Goal: Information Seeking & Learning: Learn about a topic

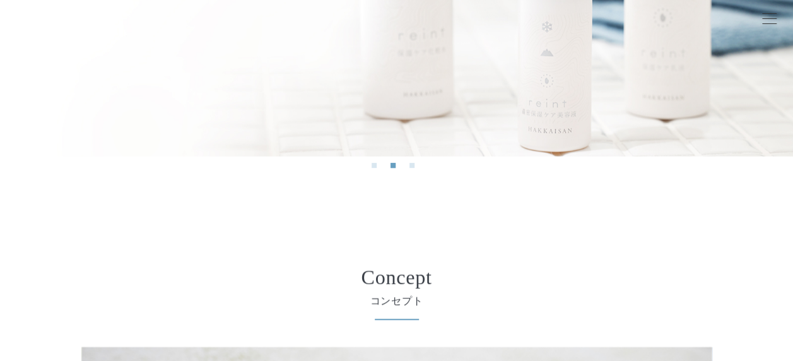
scroll to position [295, 0]
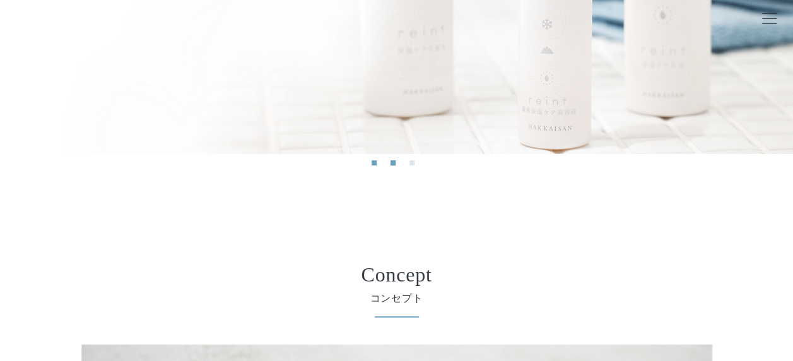
click at [373, 160] on button "1" at bounding box center [373, 162] width 5 height 5
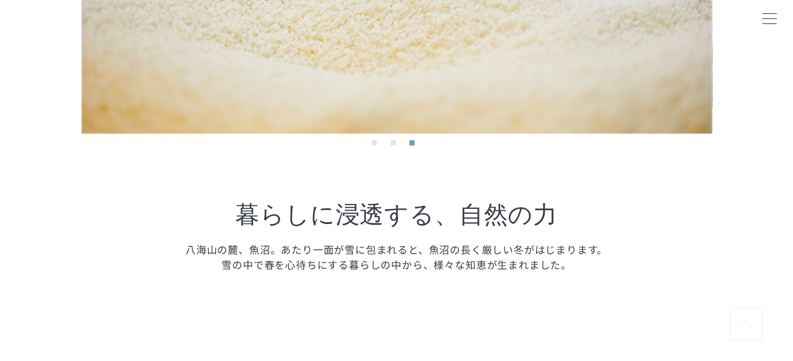
scroll to position [822, 0]
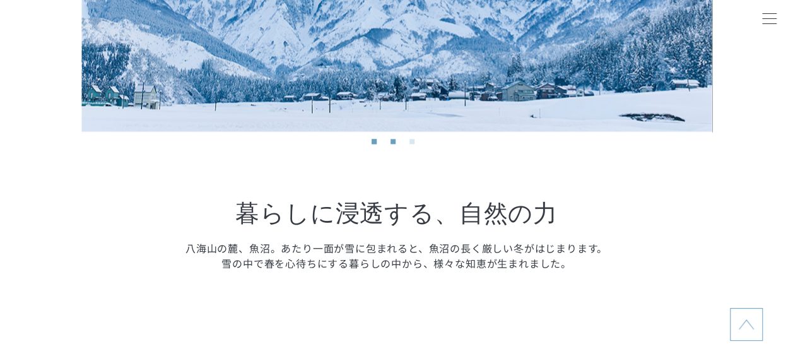
click at [395, 143] on button "2" at bounding box center [392, 141] width 5 height 5
click at [378, 141] on li "1" at bounding box center [377, 145] width 13 height 13
click at [375, 142] on button "1" at bounding box center [373, 141] width 5 height 5
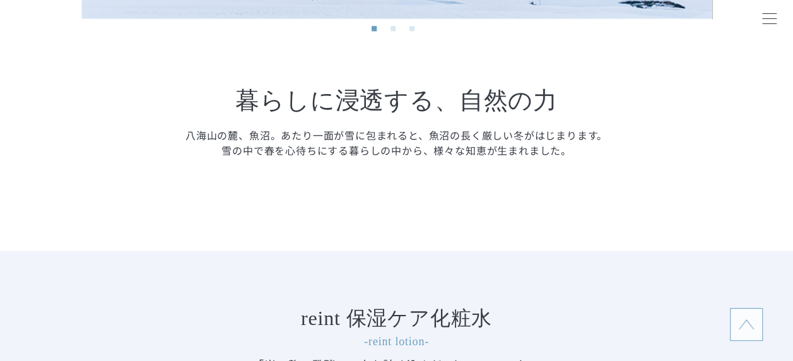
scroll to position [935, 0]
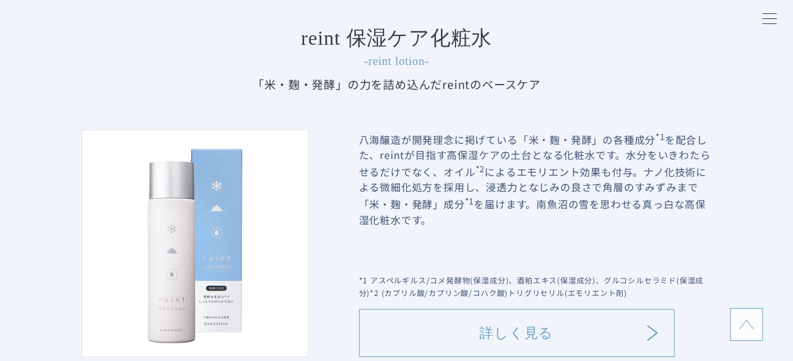
scroll to position [1215, 0]
click at [729, 135] on div "reint 保湿ケア化粧水 -reint lotion- 「米・麹・発酵」の力を詰め込んだ reintのベースケア 八海醸造が開発理念に掲げている「米・麹・発…" at bounding box center [396, 191] width 793 height 443
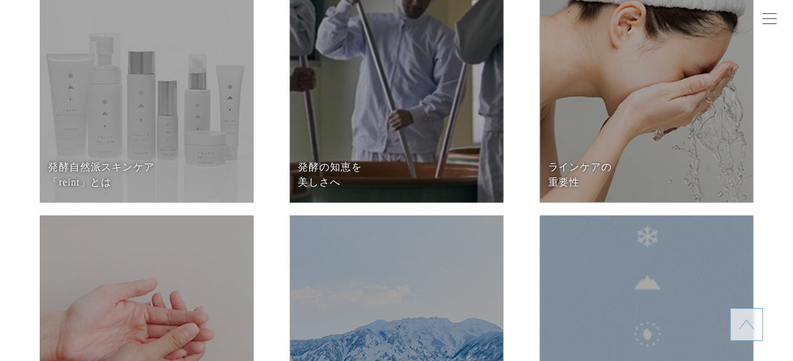
scroll to position [5178, 0]
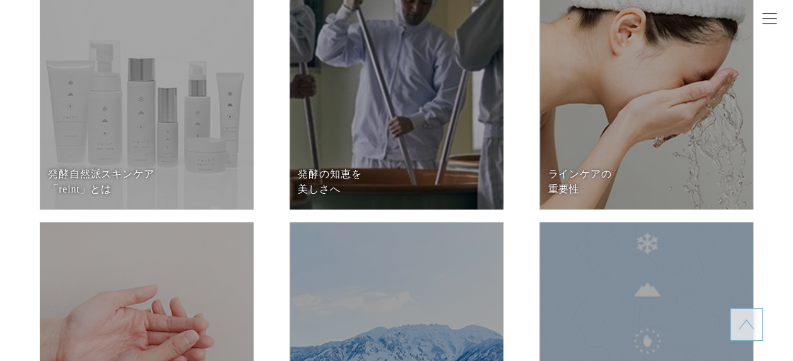
click at [361, 166] on dt "発酵の知恵を 美しさへ" at bounding box center [396, 181] width 197 height 30
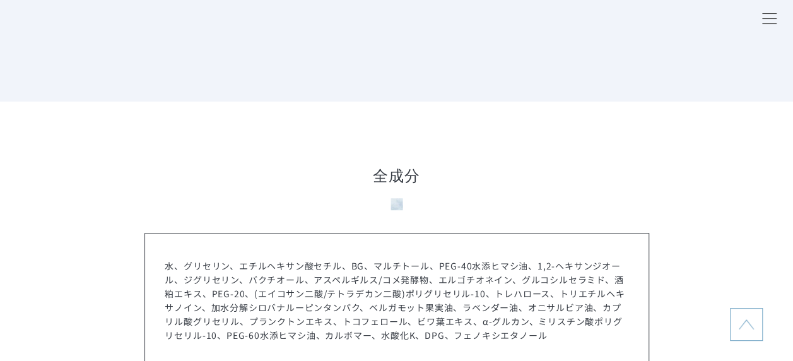
scroll to position [5042, 0]
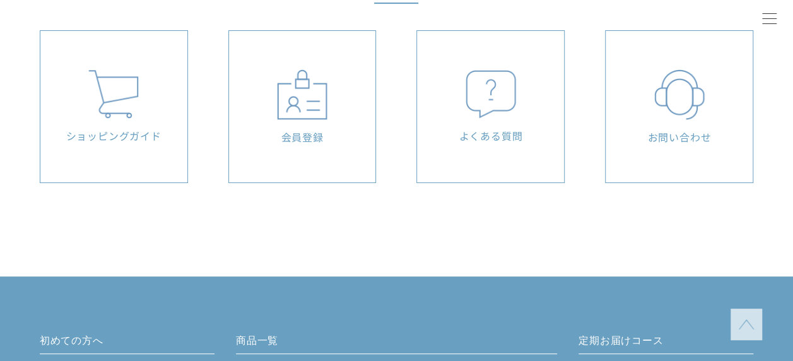
scroll to position [4947, 0]
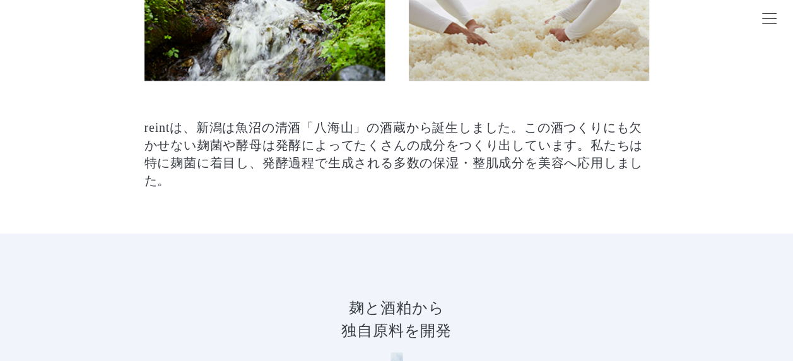
scroll to position [535, 0]
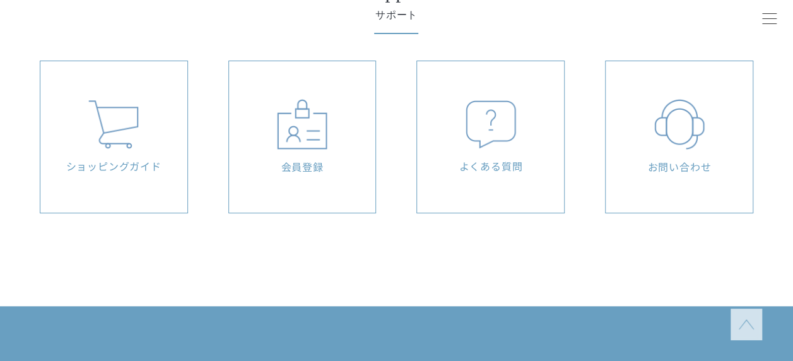
scroll to position [2845, 0]
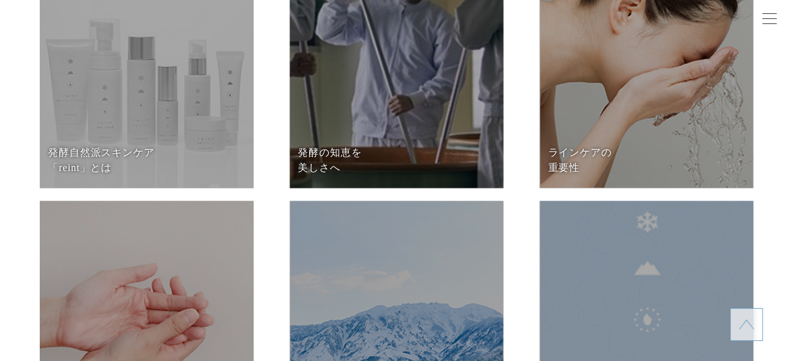
scroll to position [5195, 0]
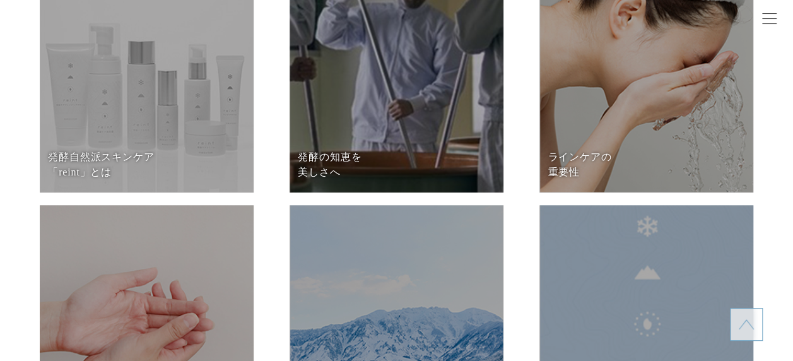
click at [568, 133] on dd at bounding box center [646, 85] width 214 height 214
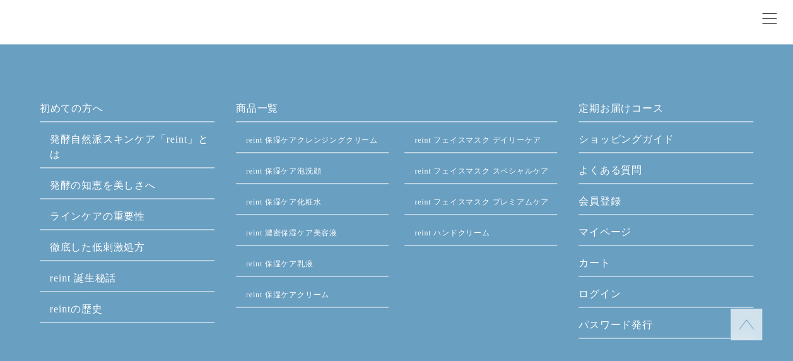
scroll to position [3210, 0]
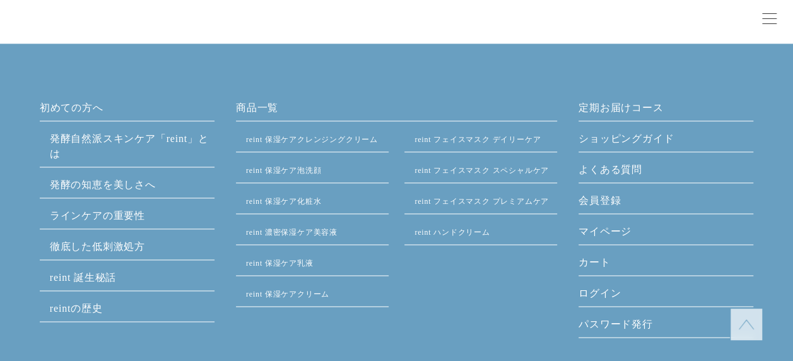
click at [100, 276] on link "reint 誕生秘話" at bounding box center [83, 277] width 66 height 11
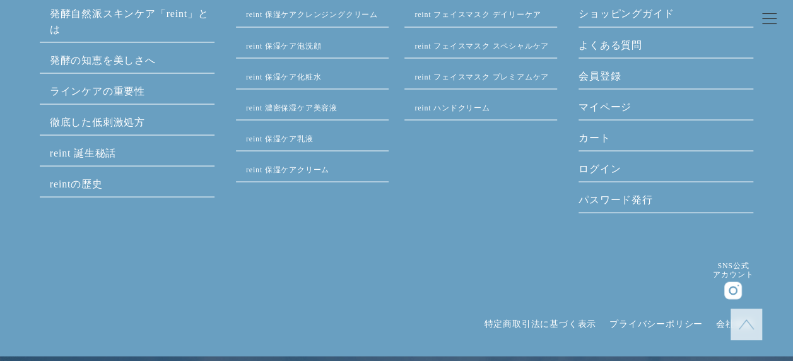
scroll to position [3548, 0]
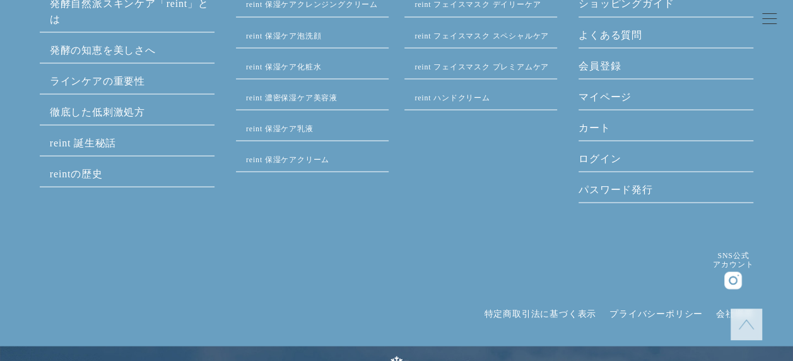
click at [96, 172] on link "reintの歴史" at bounding box center [76, 173] width 53 height 11
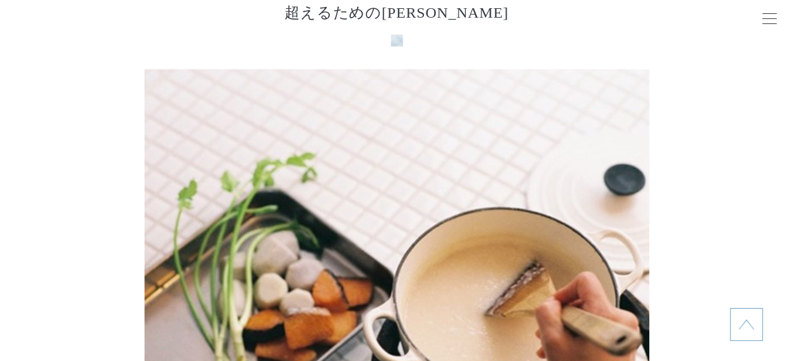
scroll to position [1450, 0]
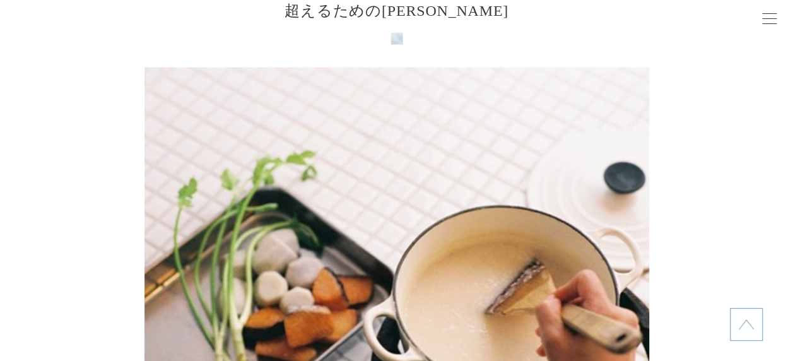
click at [711, 139] on section "「発酵」は厳しい冬を 超えるための[PERSON_NAME] 「発酵」もその[PERSON_NAME]のひとつ。 旨味だけでなく栄養も増す発酵は、作物のとれな…" at bounding box center [396, 240] width 793 height 653
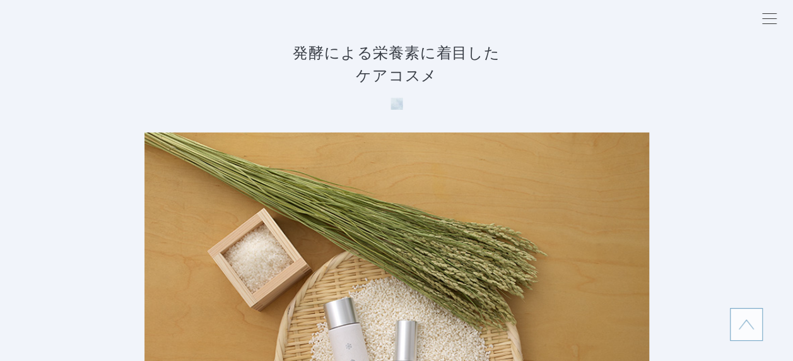
scroll to position [2039, 0]
click at [693, 166] on section "発酵による栄養素に着目した ケアコスメ そんな発酵文化の土地で生まれ、醸造技術を高めてきた八海醸造。 私たちがつくったケアコスメは、発酵による栄養素に着目した…" at bounding box center [396, 312] width 793 height 668
click at [748, 125] on section "発酵による栄養素に着目した ケアコスメ そんな発酵文化の土地で生まれ、醸造技術を高めてきた八海醸造。 私たちがつくったケアコスメは、発酵による栄養素に着目した…" at bounding box center [396, 312] width 793 height 668
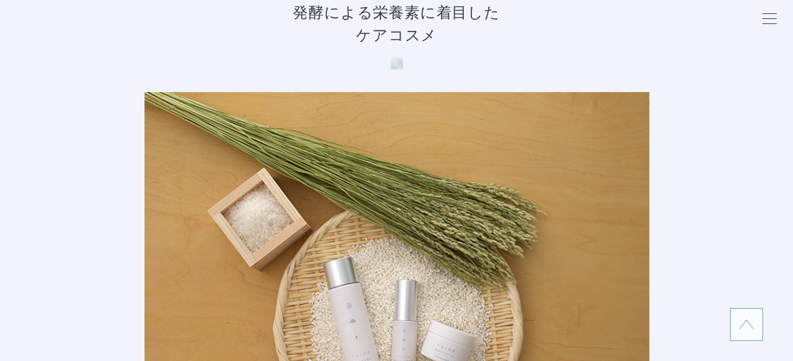
scroll to position [2092, 0]
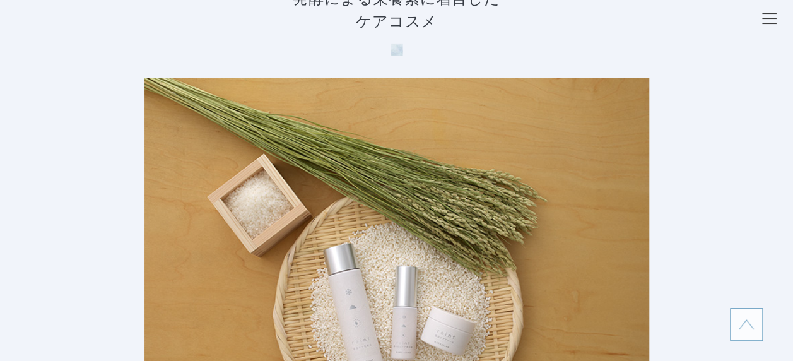
click at [729, 128] on section "発酵による栄養素に着目した ケアコスメ そんな発酵文化の土地で生まれ、醸造技術を高めてきた八海醸造。 私たちがつくったケアコスメは、発酵による栄養素に着目した…" at bounding box center [396, 258] width 793 height 668
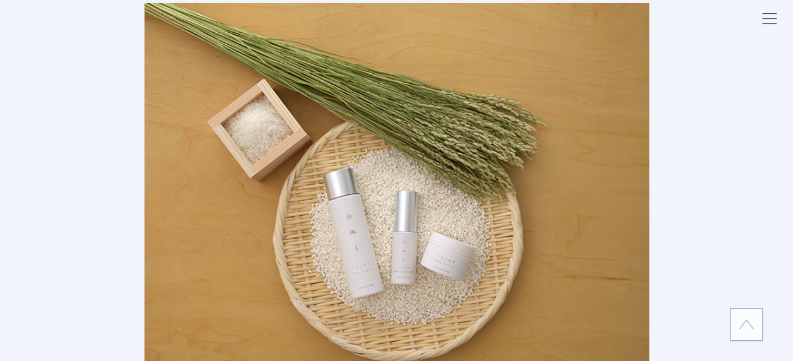
scroll to position [2168, 0]
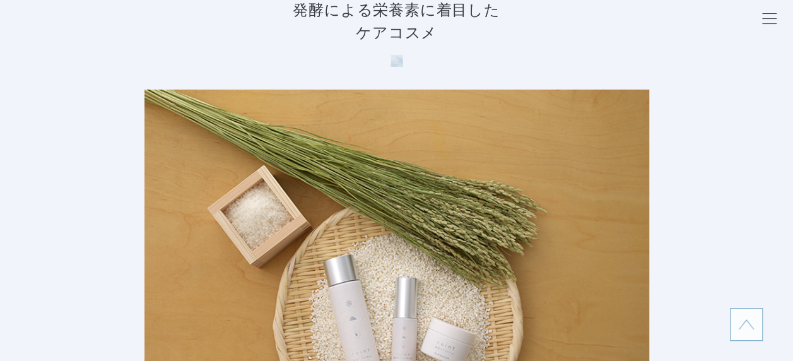
click at [723, 96] on section "発酵による栄養素に着目した ケアコスメ そんな発酵文化の土地で生まれ、醸造技術を高めてきた八海醸造。 私たちがつくったケアコスメは、発酵による栄養素に着目した…" at bounding box center [396, 270] width 793 height 668
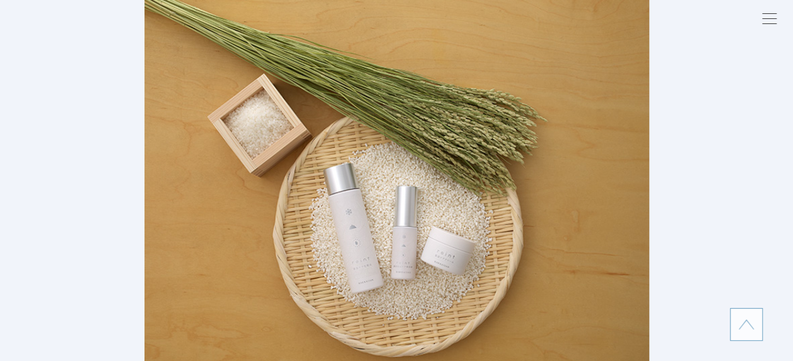
scroll to position [2176, 0]
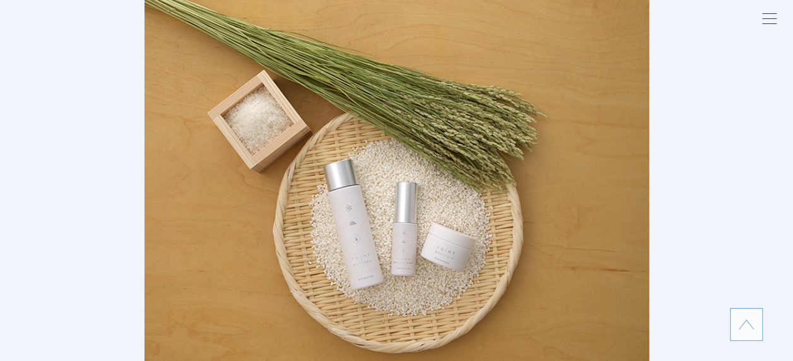
click at [725, 150] on section "発酵による栄養素に着目した ケアコスメ そんな発酵文化の土地で生まれ、醸造技術を高めてきた八海醸造。 私たちがつくったケアコスメは、発酵による栄養素に着目した…" at bounding box center [396, 174] width 793 height 668
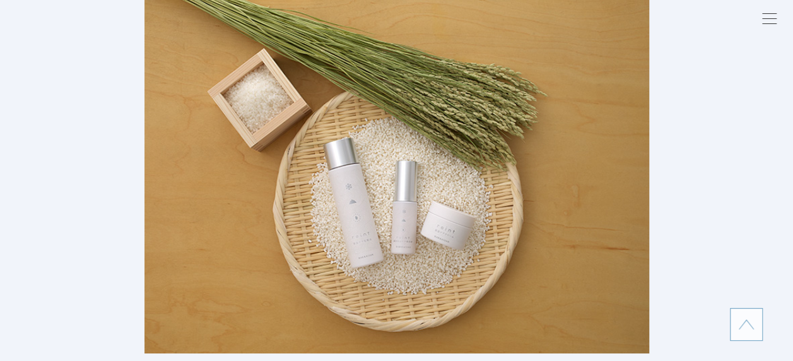
scroll to position [2206, 0]
